Goal: Check status: Check status

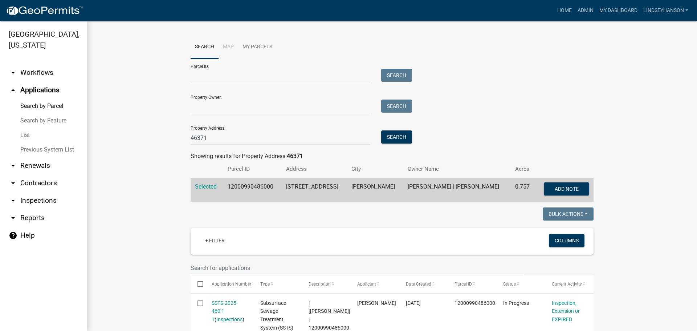
scroll to position [219, 0]
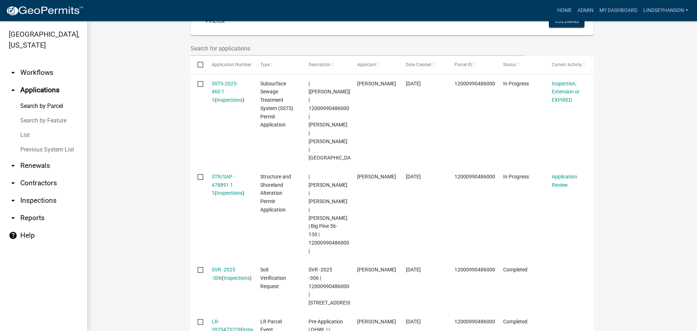
click at [48, 78] on link "arrow_drop_down Workflows" at bounding box center [43, 72] width 87 height 17
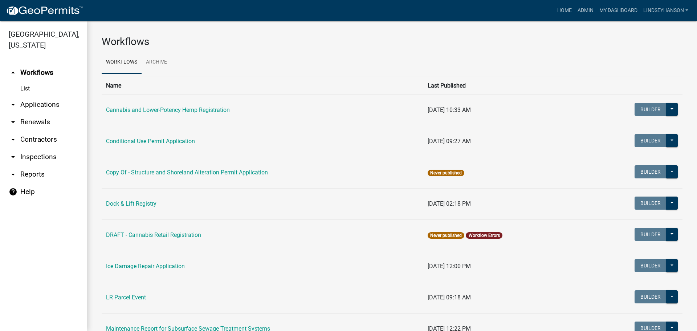
click at [46, 107] on link "arrow_drop_down Applications" at bounding box center [43, 104] width 87 height 17
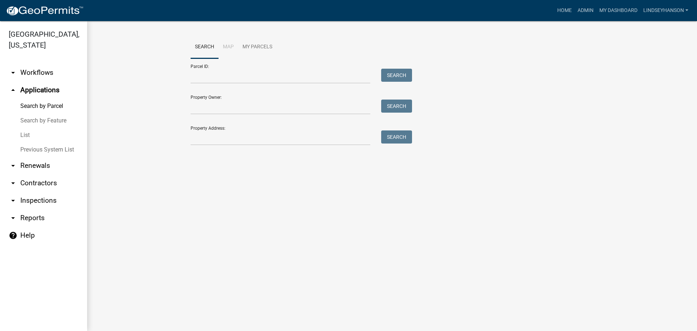
click at [53, 78] on link "arrow_drop_down Workflows" at bounding box center [43, 72] width 87 height 17
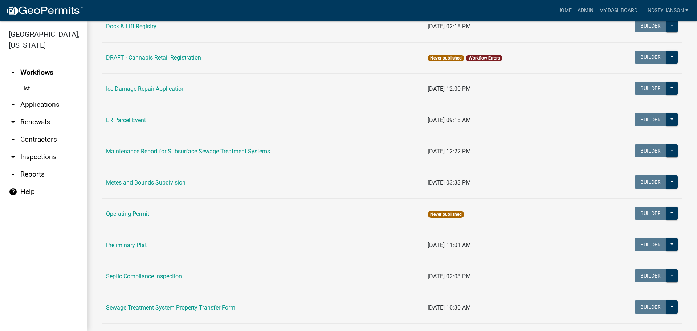
scroll to position [245, 0]
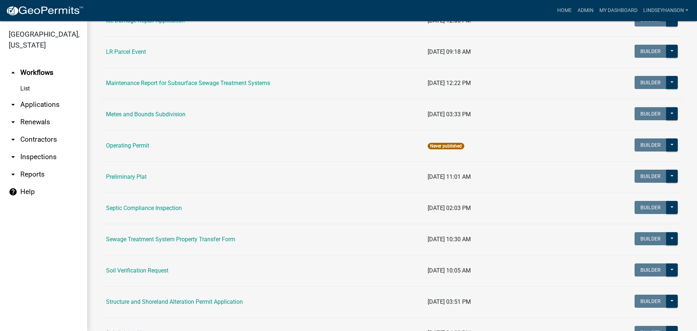
click at [190, 301] on link "Structure and Shoreland Alteration Permit Application" at bounding box center [174, 301] width 137 height 7
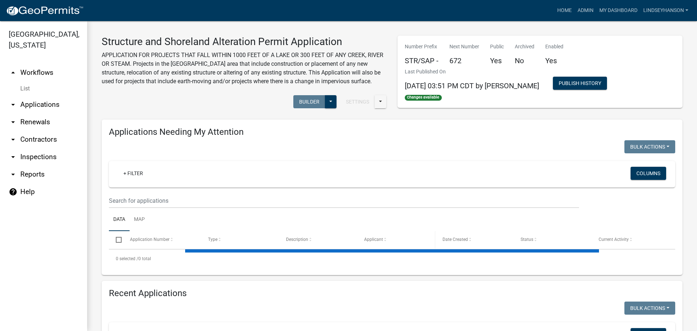
select select "1: 25"
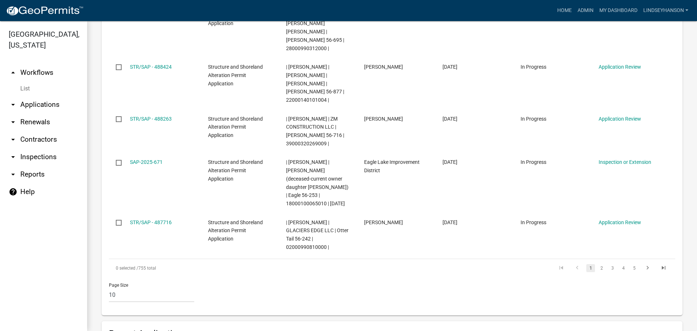
scroll to position [606, 0]
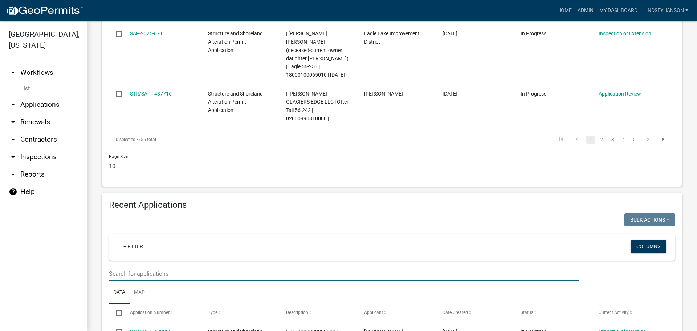
click at [256, 266] on input "text" at bounding box center [344, 273] width 470 height 15
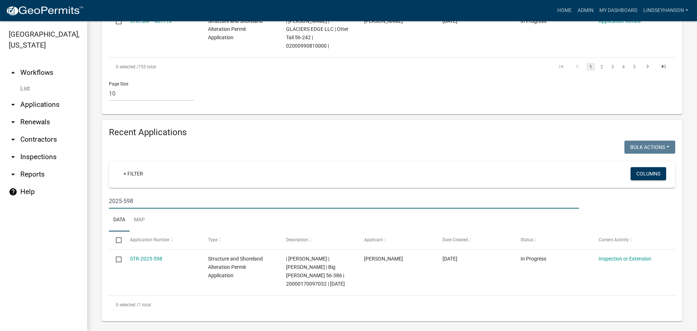
scroll to position [625, 0]
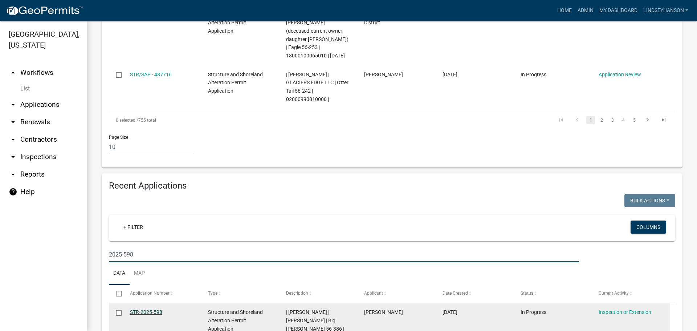
type input "2025-598"
click at [160, 309] on link "STR-2025-598" at bounding box center [146, 312] width 32 height 6
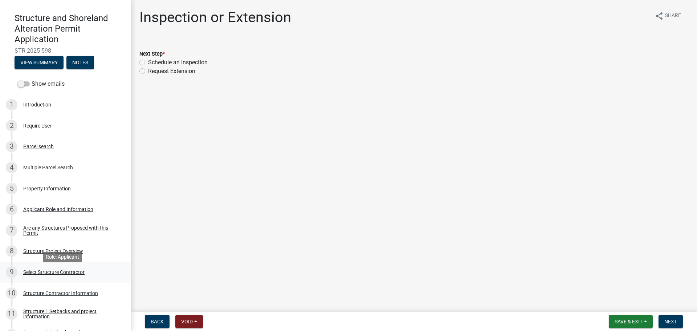
scroll to position [73, 0]
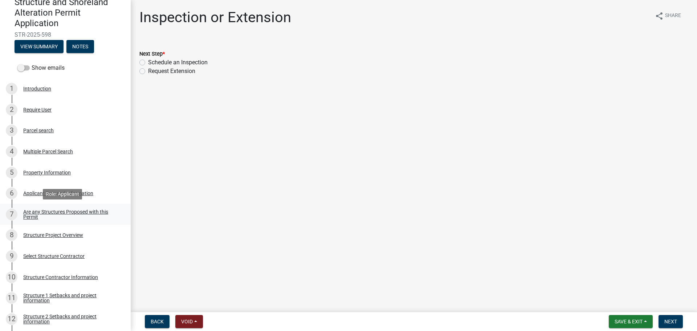
click at [90, 209] on div "Are any Structures Proposed with this Permit" at bounding box center [71, 214] width 96 height 10
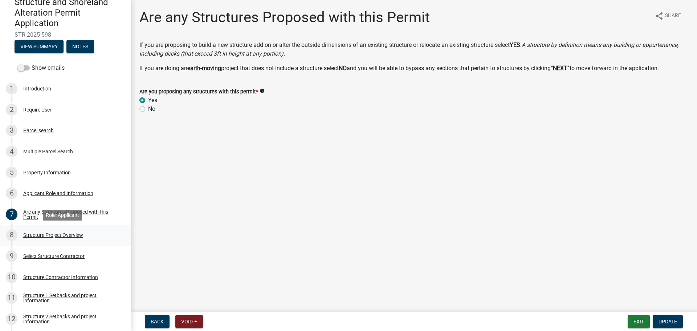
click at [79, 233] on div "Structure Project Overview" at bounding box center [53, 234] width 60 height 5
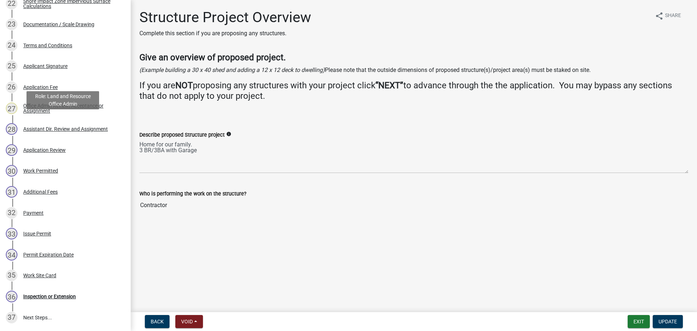
scroll to position [581, 0]
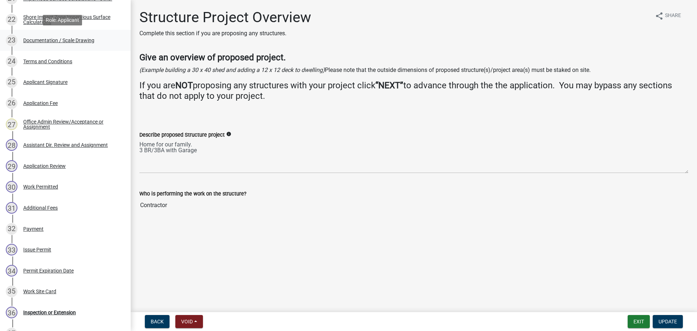
click at [85, 39] on div "Documentation / Scale Drawing" at bounding box center [58, 40] width 71 height 5
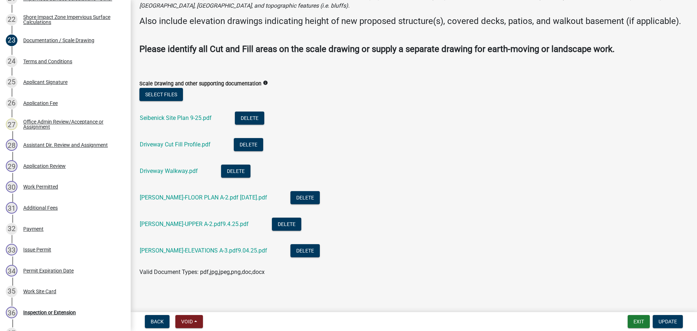
scroll to position [73, 0]
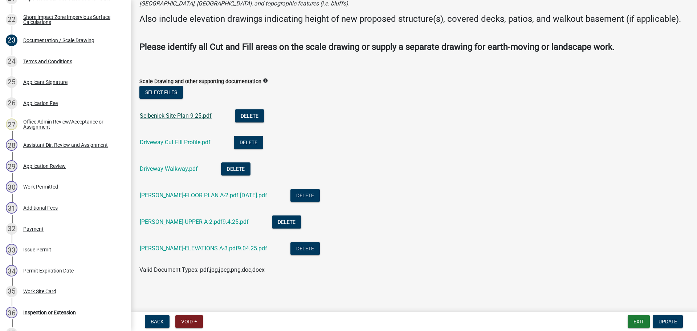
click at [177, 118] on link "Seibenick Site Plan 9-25.pdf" at bounding box center [176, 115] width 72 height 7
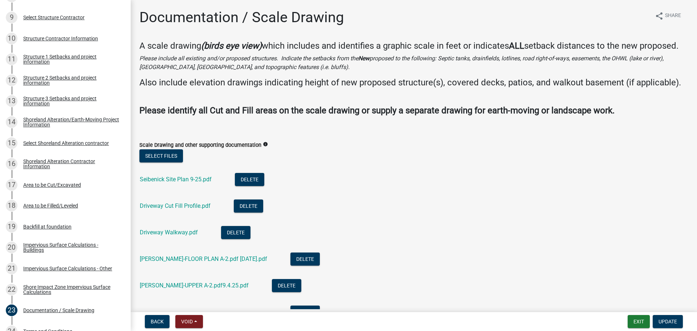
scroll to position [0, 0]
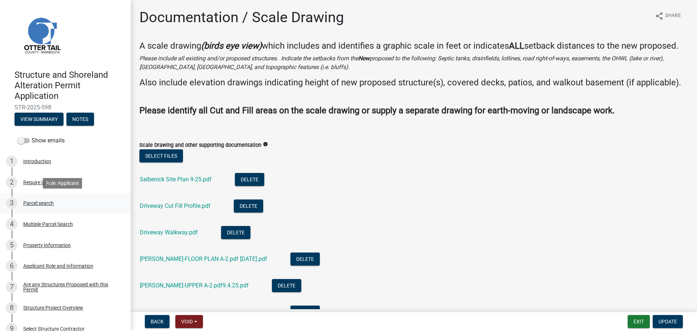
click at [52, 205] on div "Parcel search" at bounding box center [38, 202] width 30 height 5
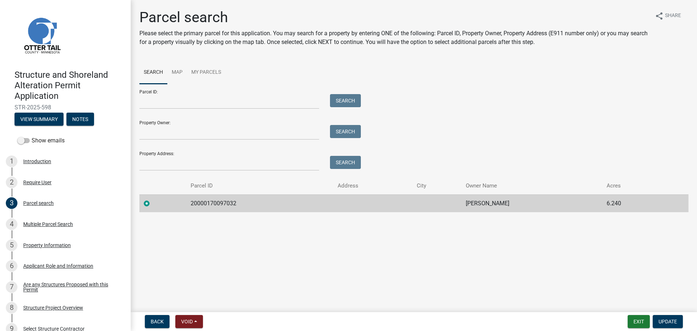
click at [216, 199] on td "20000170097032" at bounding box center [259, 203] width 147 height 18
copy td "20000170097032"
click at [638, 318] on button "Exit" at bounding box center [639, 321] width 22 height 13
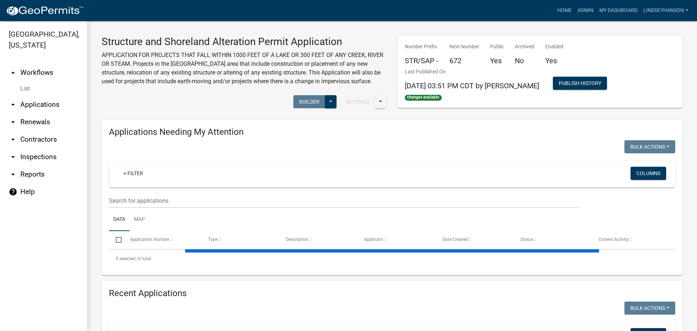
select select "1: 25"
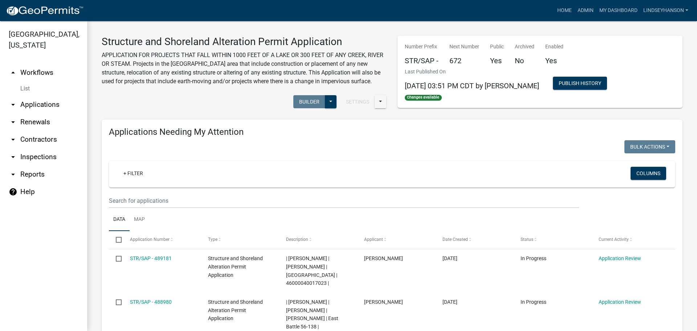
click at [53, 106] on link "arrow_drop_down Applications" at bounding box center [43, 104] width 87 height 17
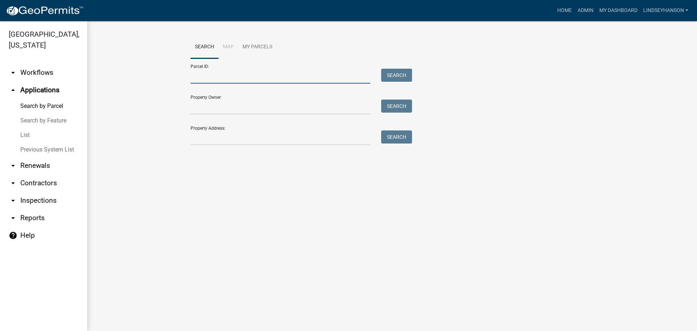
click at [207, 75] on input "Parcel ID:" at bounding box center [281, 76] width 180 height 15
paste input "20000170097032"
type input "20000170097032"
click at [395, 76] on button "Search" at bounding box center [396, 75] width 31 height 13
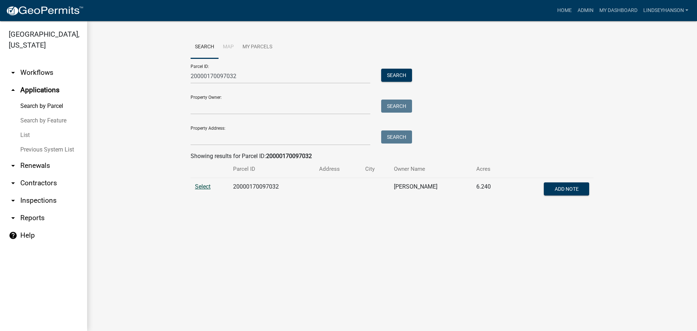
click at [202, 187] on span "Select" at bounding box center [203, 186] width 16 height 7
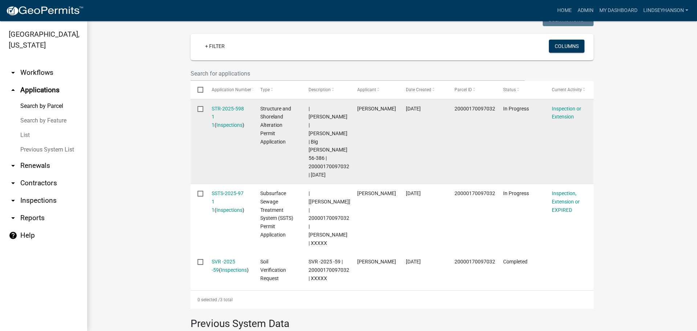
scroll to position [182, 0]
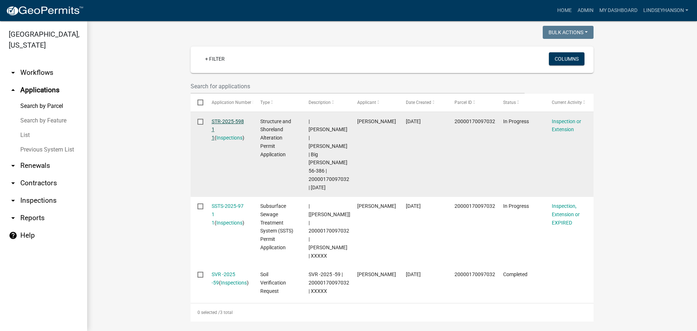
click at [232, 120] on link "STR-2025-598 1 1" at bounding box center [228, 129] width 32 height 23
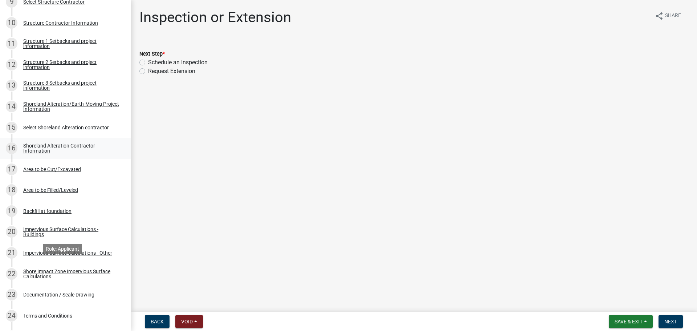
scroll to position [363, 0]
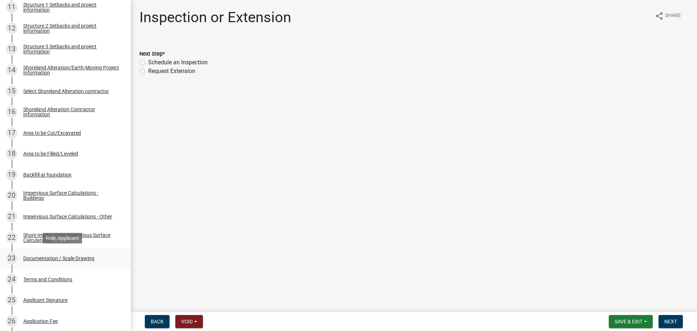
click at [84, 261] on div "23 Documentation / Scale Drawing" at bounding box center [62, 258] width 113 height 12
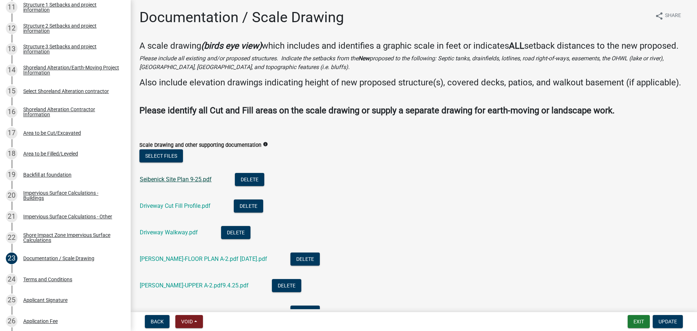
click at [190, 183] on link "Seibenick Site Plan 9-25.pdf" at bounding box center [176, 179] width 72 height 7
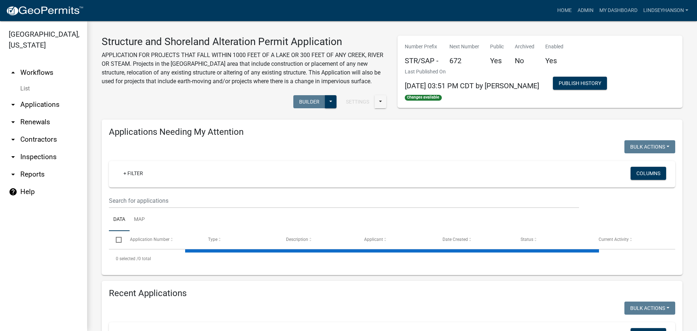
select select "1: 25"
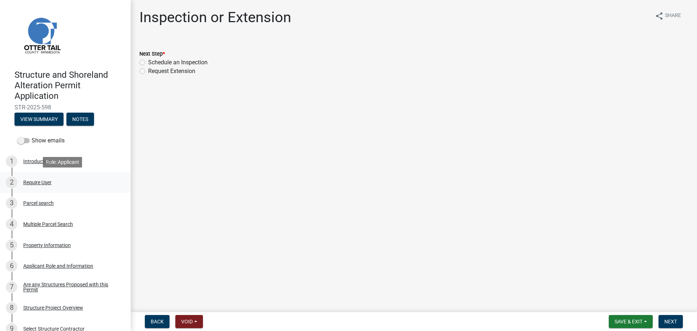
click at [38, 182] on div "Require User" at bounding box center [37, 182] width 28 height 5
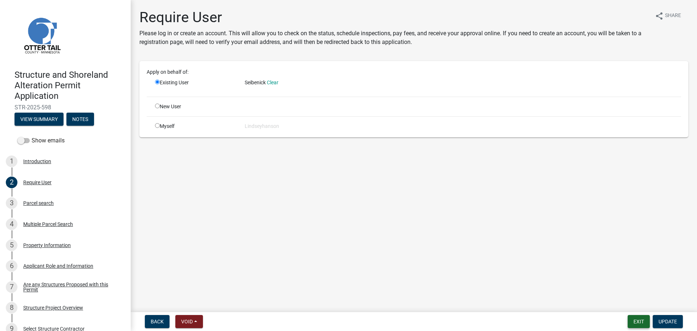
click at [646, 320] on button "Exit" at bounding box center [639, 321] width 22 height 13
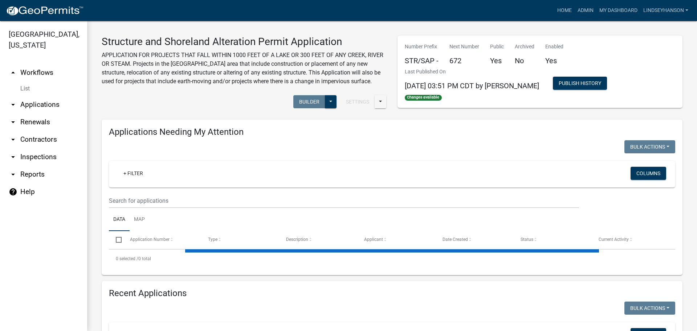
select select "1: 25"
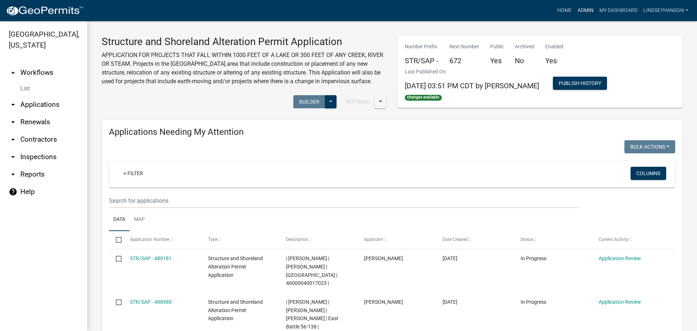
click at [586, 12] on link "Admin" at bounding box center [586, 11] width 22 height 14
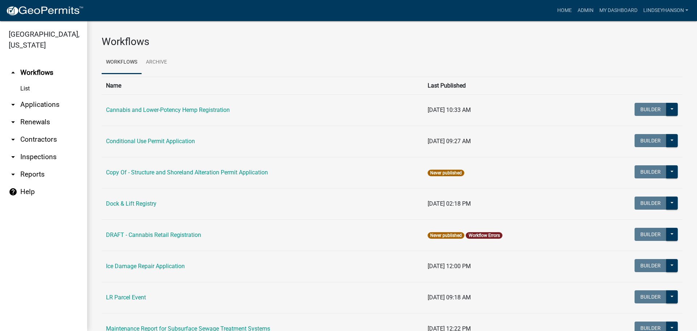
click at [36, 102] on link "arrow_drop_down Applications" at bounding box center [43, 104] width 87 height 17
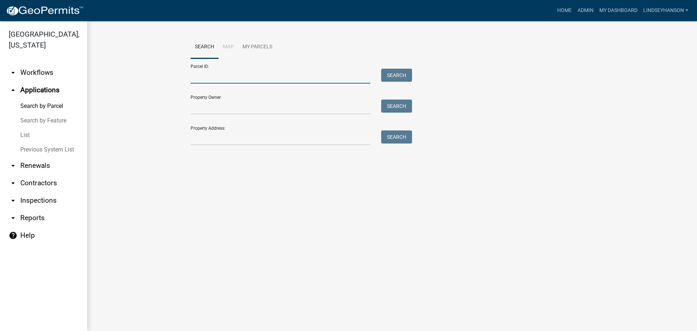
drag, startPoint x: 230, startPoint y: 79, endPoint x: 216, endPoint y: 76, distance: 14.5
click at [230, 79] on input "Parcel ID:" at bounding box center [281, 76] width 180 height 15
paste input "20000990994000"
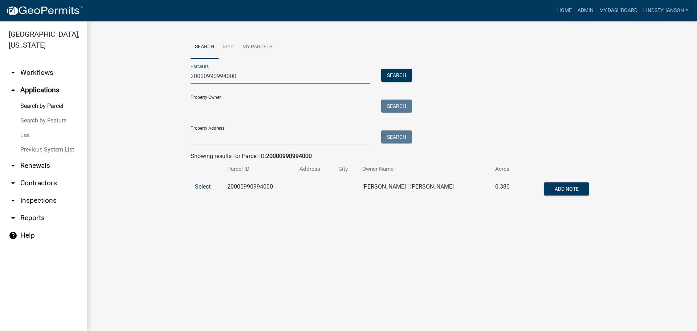
type input "20000990994000"
click at [206, 184] on span "Select" at bounding box center [203, 186] width 16 height 7
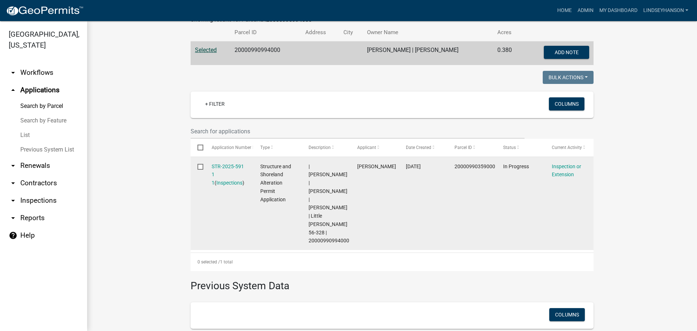
scroll to position [145, 0]
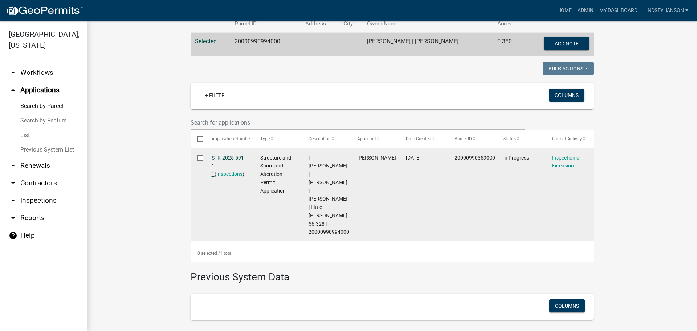
click at [221, 159] on link "STR-2025-591 1 1" at bounding box center [228, 166] width 32 height 23
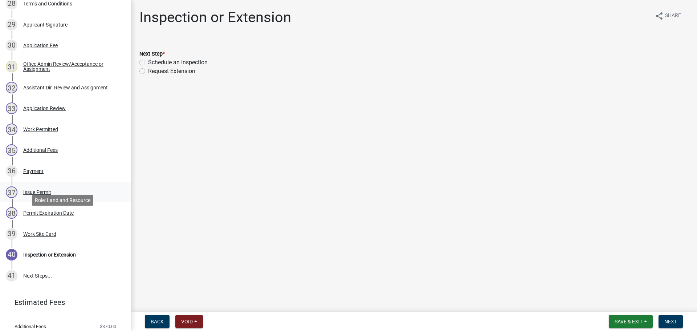
scroll to position [726, 0]
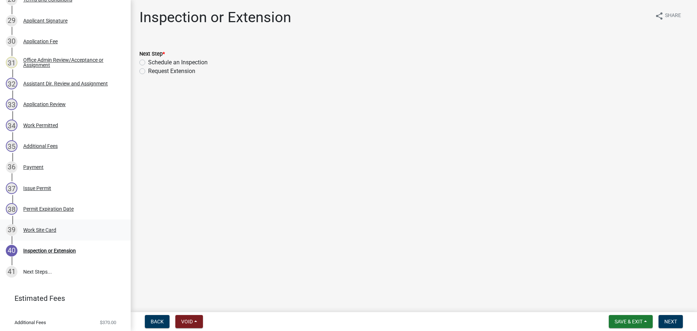
click at [45, 229] on div "Work Site Card" at bounding box center [39, 229] width 33 height 5
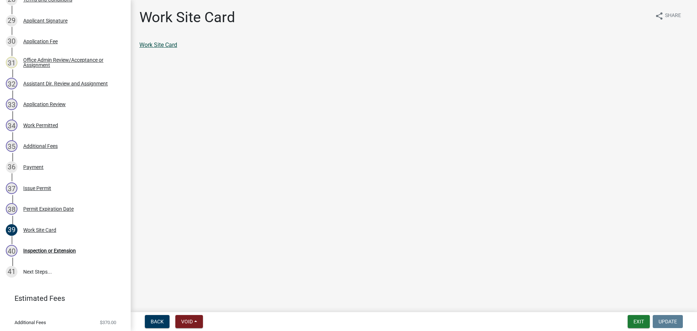
click at [163, 46] on link "Work Site Card" at bounding box center [158, 44] width 38 height 7
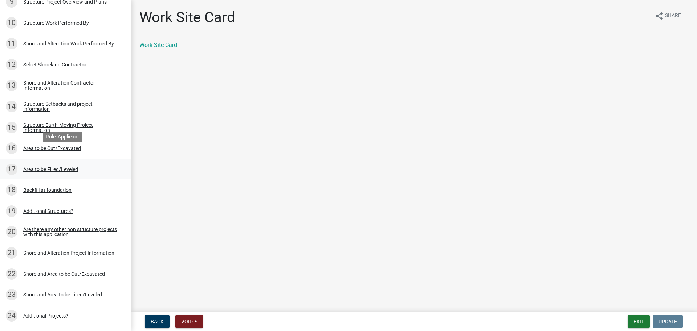
scroll to position [290, 0]
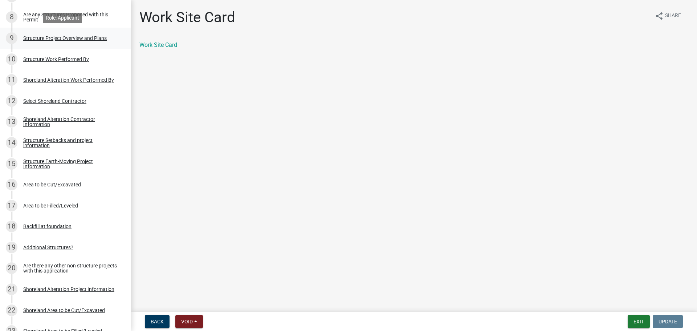
click at [93, 40] on div "Structure Project Overview and Plans" at bounding box center [65, 38] width 84 height 5
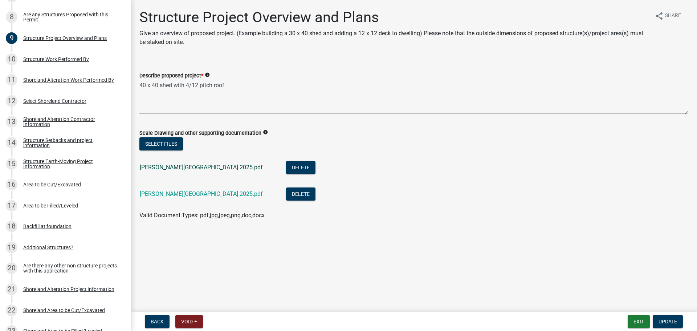
click at [175, 165] on link "[PERSON_NAME][GEOGRAPHIC_DATA] 2025.pdf" at bounding box center [201, 167] width 123 height 7
click at [178, 197] on link "[PERSON_NAME][GEOGRAPHIC_DATA] 2025.pdf" at bounding box center [201, 193] width 123 height 7
